Goal: Transaction & Acquisition: Purchase product/service

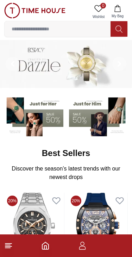
click at [27, 30] on input at bounding box center [58, 29] width 106 height 14
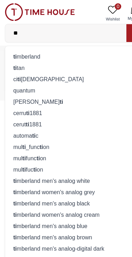
type input "*"
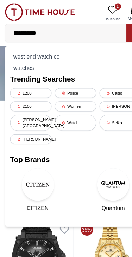
type input "**********"
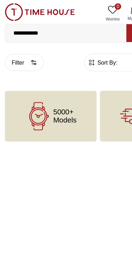
click at [55, 31] on input "**********" at bounding box center [58, 29] width 106 height 14
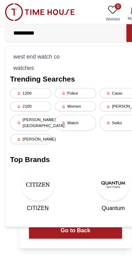
type input "**********"
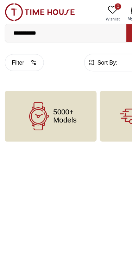
click at [24, 115] on div "5000+ Models" at bounding box center [44, 101] width 80 height 44
click at [32, 108] on icon at bounding box center [34, 101] width 25 height 25
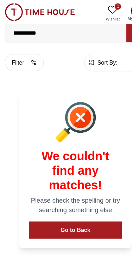
click at [87, 57] on span "Sort By:" at bounding box center [93, 54] width 19 height 7
click at [11, 22] on input "**********" at bounding box center [58, 29] width 106 height 14
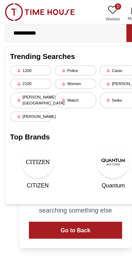
click at [10, 6] on img at bounding box center [34, 11] width 61 height 16
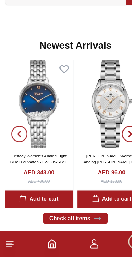
scroll to position [322, 0]
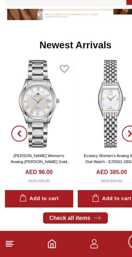
click at [32, 93] on img at bounding box center [34, 123] width 60 height 77
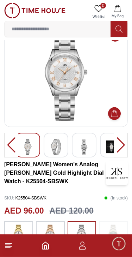
scroll to position [23, 0]
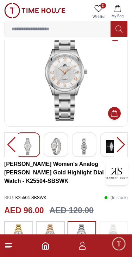
click at [126, 148] on div at bounding box center [121, 144] width 14 height 25
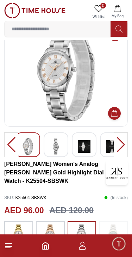
click at [122, 142] on div at bounding box center [121, 144] width 14 height 25
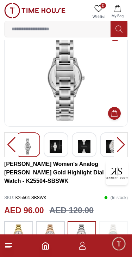
click at [122, 142] on div at bounding box center [121, 144] width 14 height 25
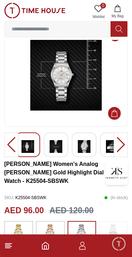
click at [120, 145] on div at bounding box center [121, 144] width 14 height 25
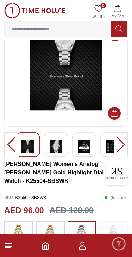
click at [121, 143] on div at bounding box center [121, 144] width 14 height 25
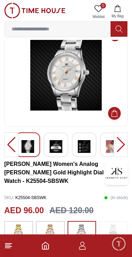
click at [119, 144] on div at bounding box center [121, 144] width 14 height 25
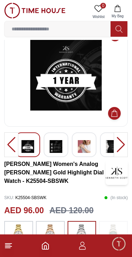
click at [121, 147] on div at bounding box center [121, 144] width 14 height 25
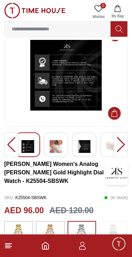
click at [11, 152] on div at bounding box center [11, 144] width 14 height 25
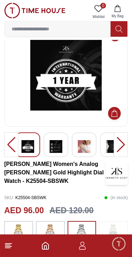
click at [121, 142] on div at bounding box center [121, 144] width 14 height 25
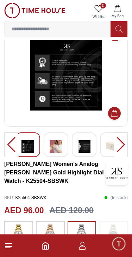
click at [122, 144] on div at bounding box center [121, 144] width 14 height 25
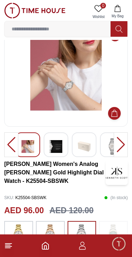
click at [123, 144] on div at bounding box center [121, 144] width 14 height 25
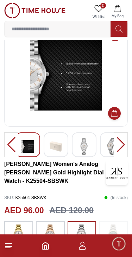
click at [124, 144] on div at bounding box center [121, 144] width 14 height 25
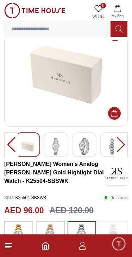
click at [124, 144] on div at bounding box center [121, 144] width 14 height 25
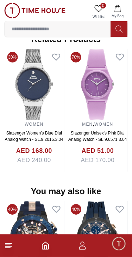
scroll to position [597, 0]
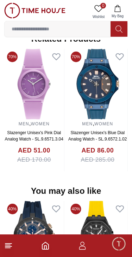
click at [128, 3] on button "My Bag" at bounding box center [118, 12] width 20 height 18
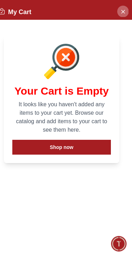
click at [127, 11] on button "Close Account" at bounding box center [122, 11] width 11 height 11
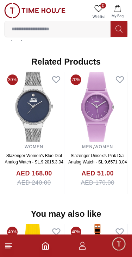
scroll to position [574, 0]
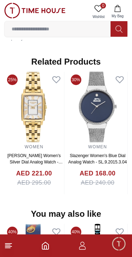
click at [68, 111] on img at bounding box center [98, 107] width 60 height 71
click at [68, 104] on img at bounding box center [98, 107] width 60 height 71
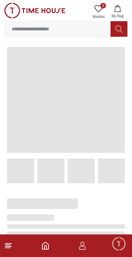
click at [63, 110] on span at bounding box center [66, 100] width 118 height 106
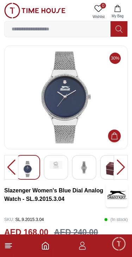
click at [127, 168] on div at bounding box center [121, 167] width 14 height 25
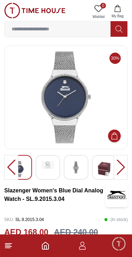
click at [120, 167] on div at bounding box center [121, 167] width 14 height 25
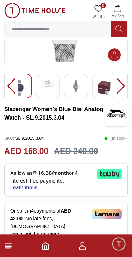
scroll to position [81, 0]
click at [47, 93] on div at bounding box center [48, 86] width 25 height 25
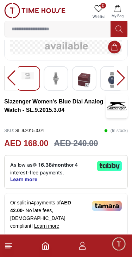
scroll to position [0, 0]
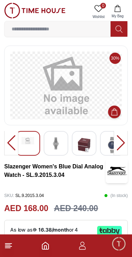
click at [90, 141] on img at bounding box center [84, 145] width 13 height 16
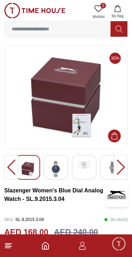
click at [116, 168] on div at bounding box center [121, 167] width 14 height 25
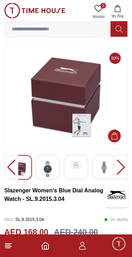
click at [108, 168] on img at bounding box center [104, 167] width 13 height 13
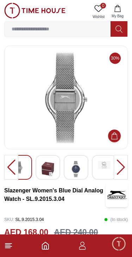
click at [100, 171] on div at bounding box center [104, 167] width 25 height 25
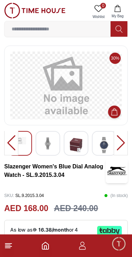
click at [7, 249] on icon at bounding box center [8, 245] width 8 height 8
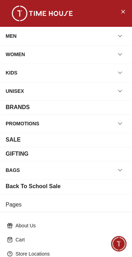
click at [14, 56] on div "WOMEN" at bounding box center [15, 54] width 19 height 13
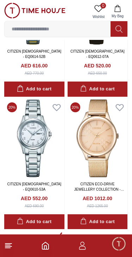
scroll to position [1164, 0]
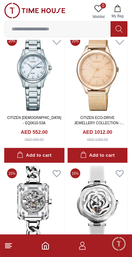
scroll to position [1188, 0]
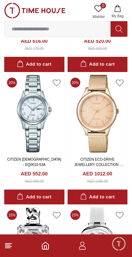
click at [17, 157] on link "CITIZEN [DEMOGRAPHIC_DATA] - EQ0610-53A" at bounding box center [34, 161] width 54 height 9
